Goal: Information Seeking & Learning: Learn about a topic

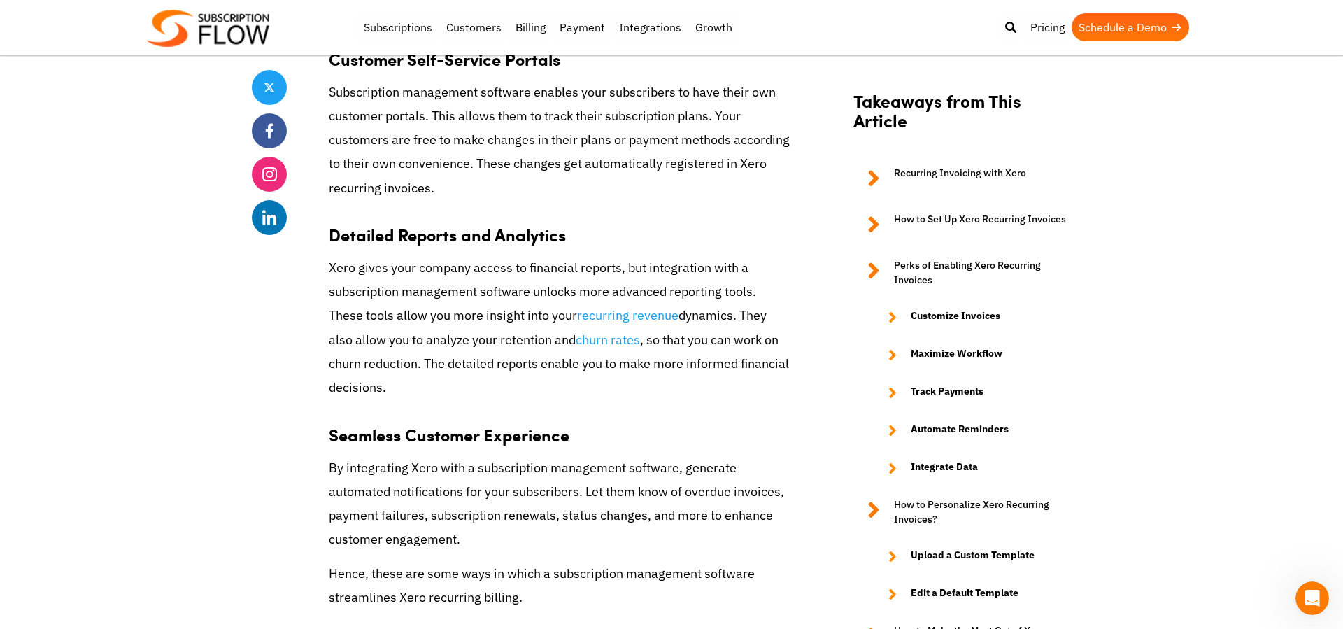
scroll to position [5612, 0]
click at [378, 26] on link "Subscriptions" at bounding box center [398, 27] width 83 height 28
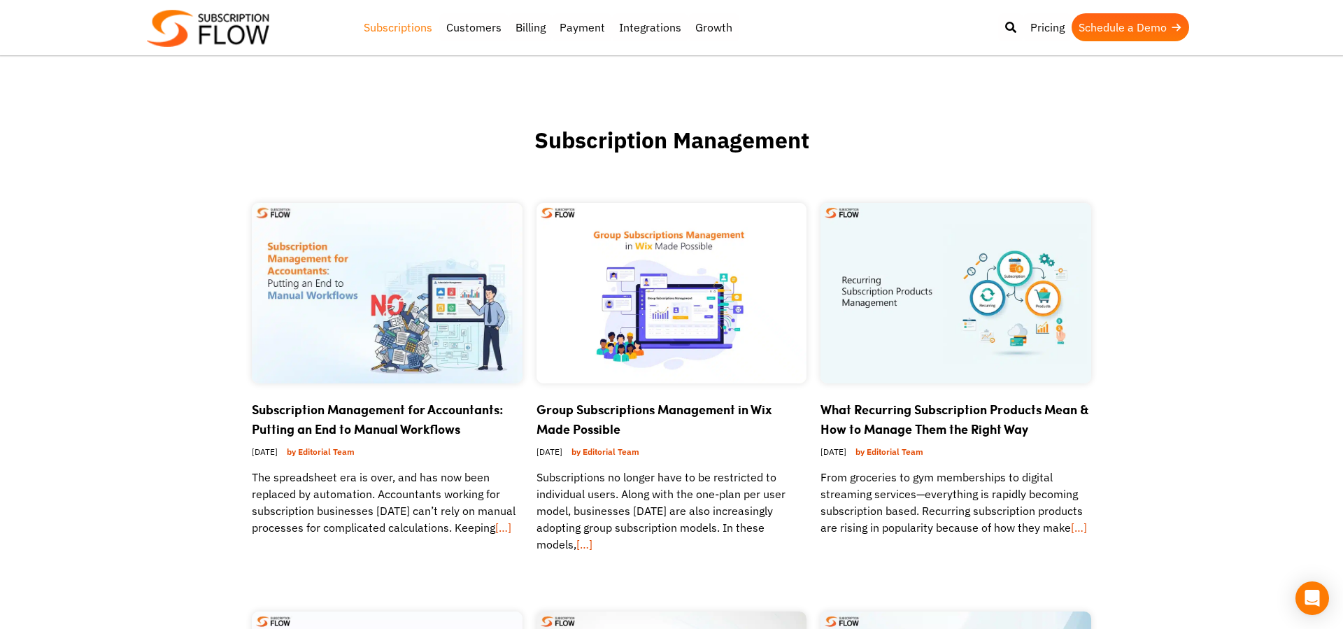
click at [236, 27] on img at bounding box center [208, 28] width 122 height 37
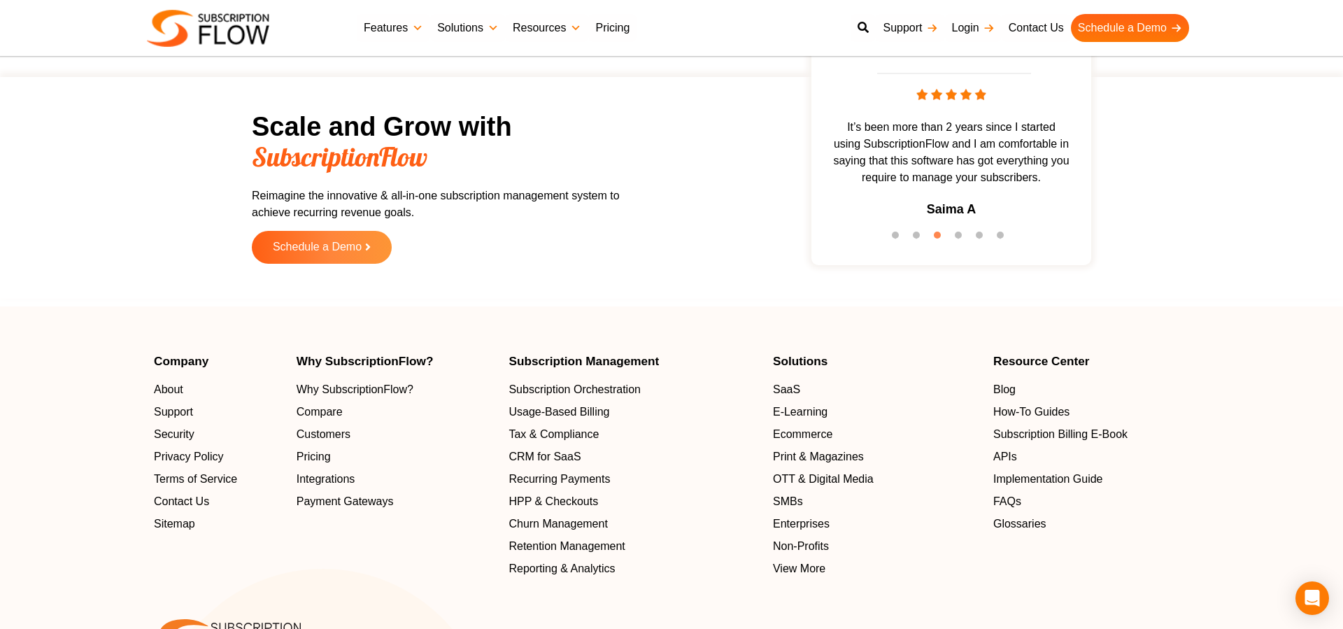
scroll to position [4325, 0]
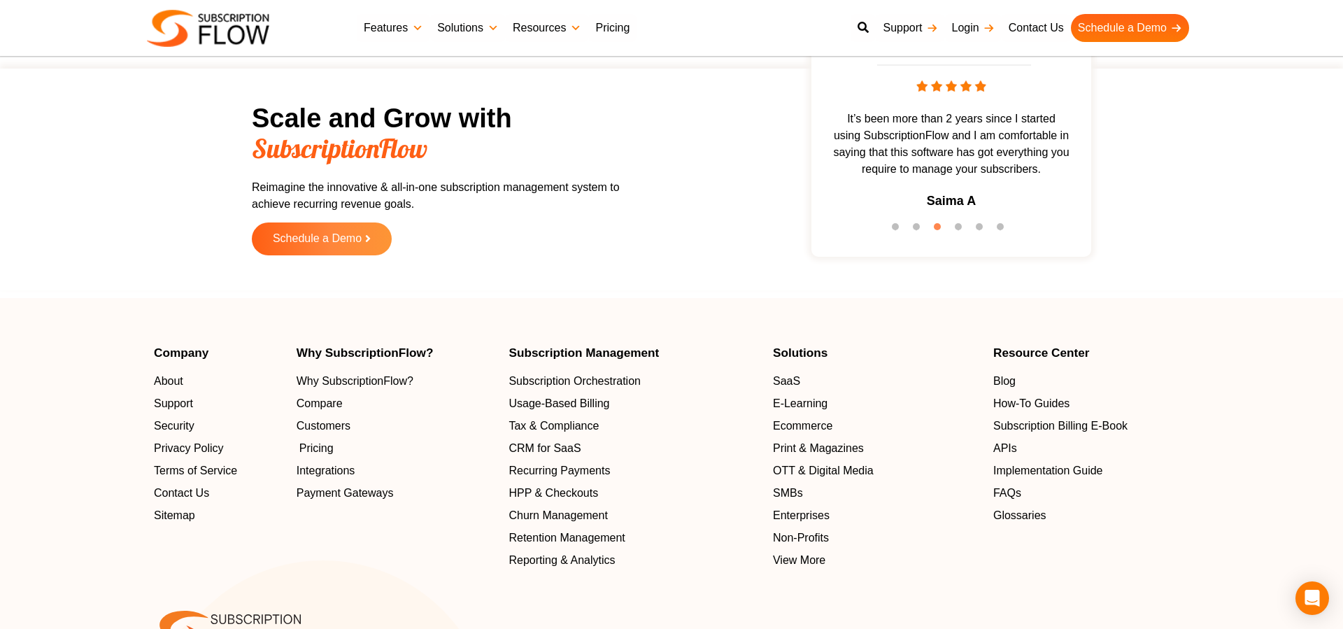
click at [313, 441] on span "Pricing" at bounding box center [316, 449] width 34 height 17
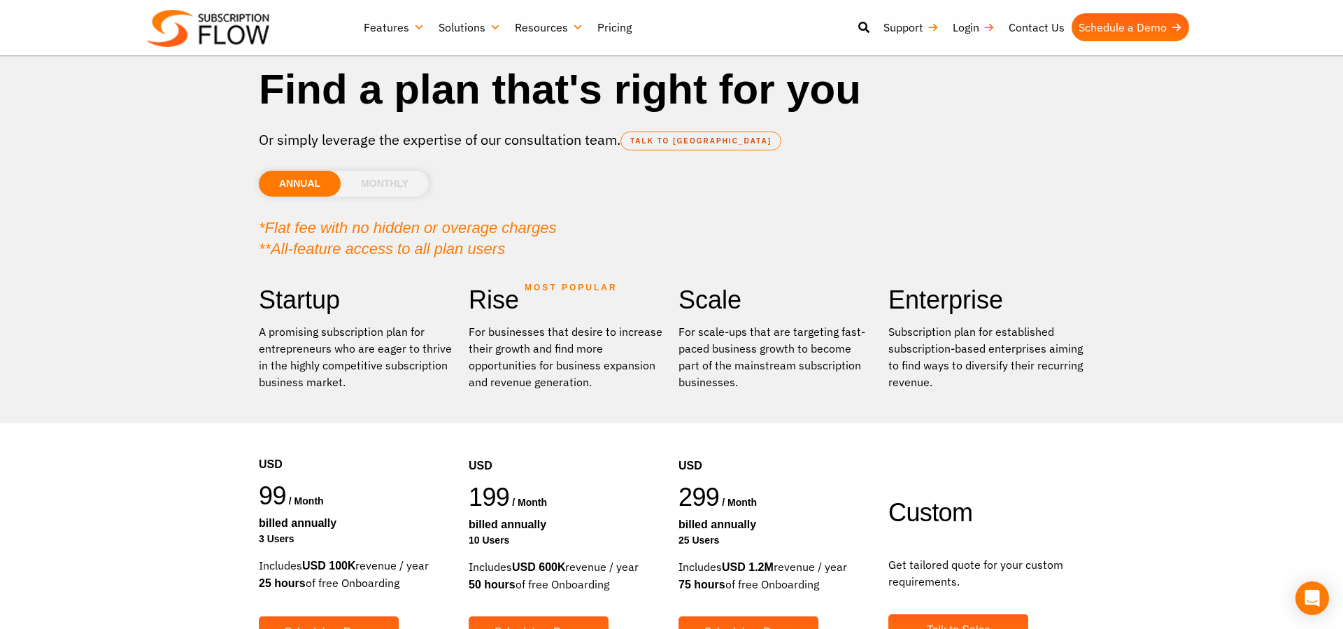
scroll to position [50, 0]
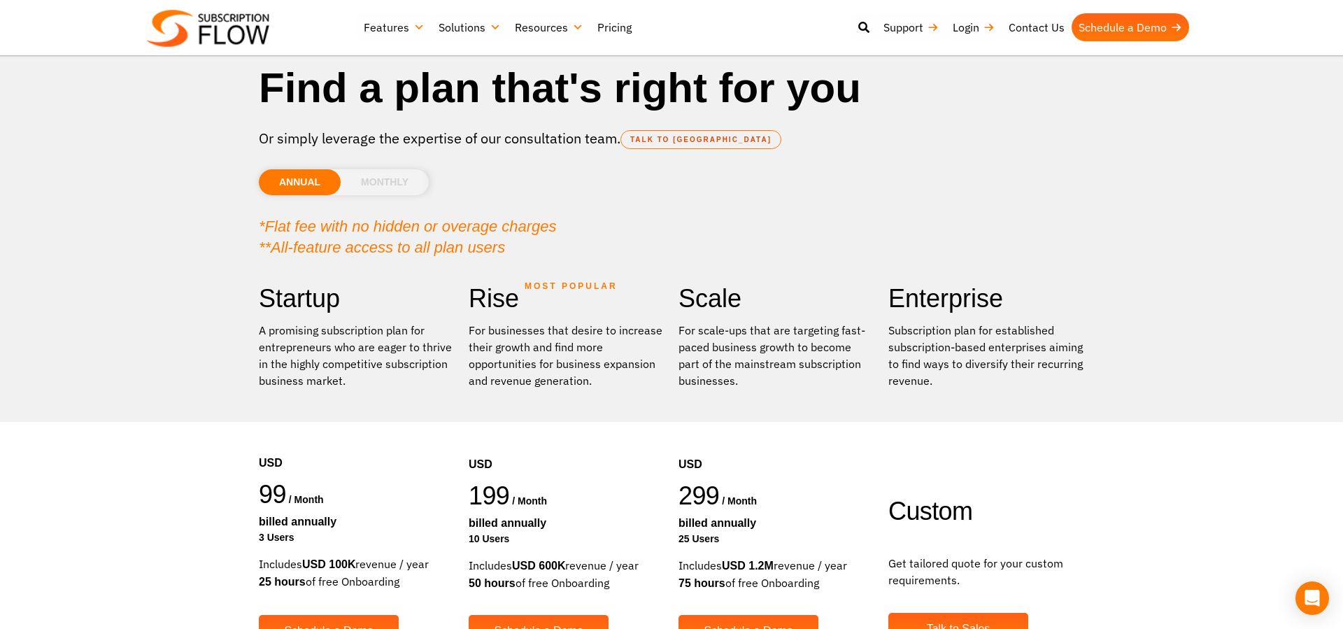
click at [376, 187] on li "MONTHLY" at bounding box center [385, 182] width 88 height 26
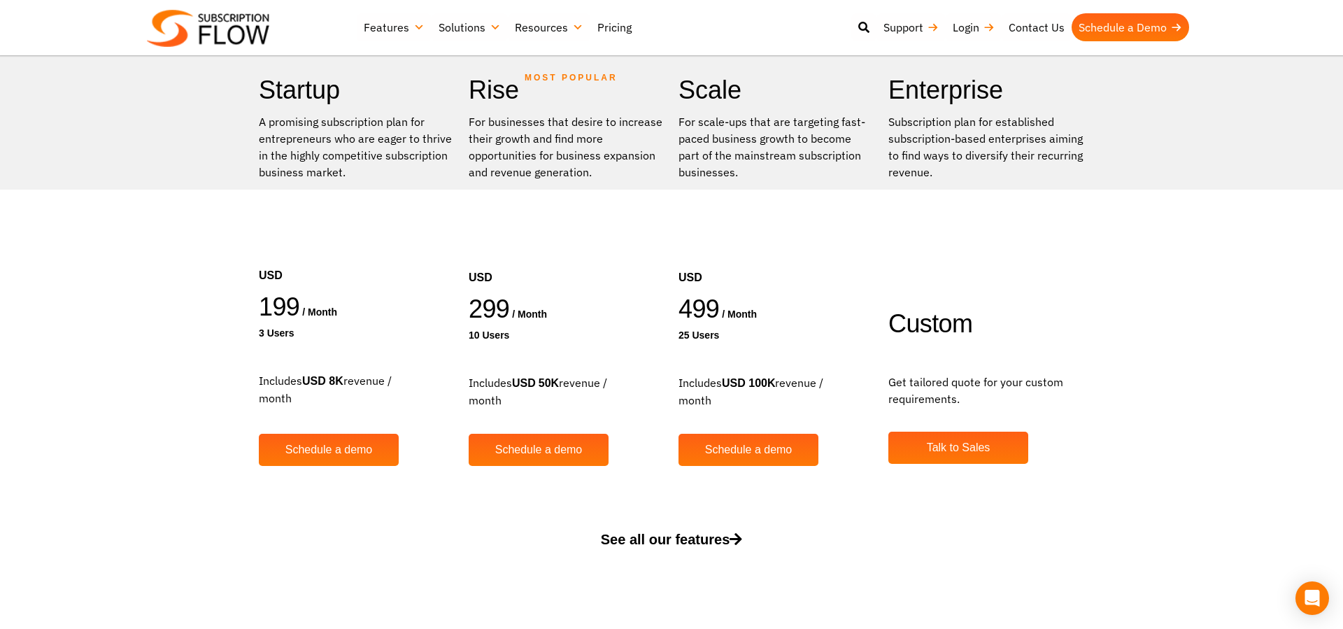
scroll to position [278, 0]
